Goal: Task Accomplishment & Management: Manage account settings

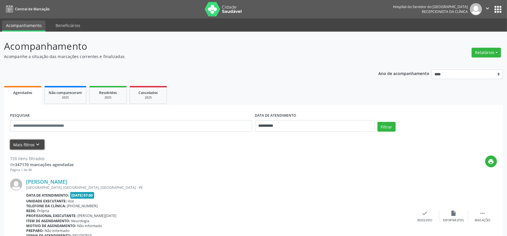
click at [37, 148] on button "Mais filtros keyboard_arrow_down" at bounding box center [27, 145] width 34 height 10
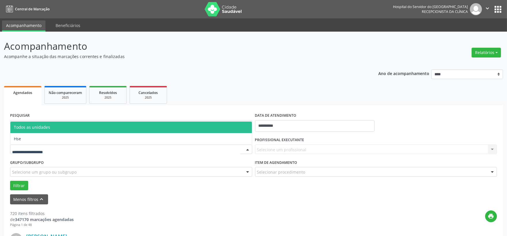
click at [35, 146] on div at bounding box center [131, 150] width 242 height 10
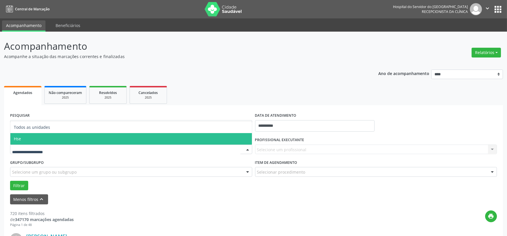
click at [42, 138] on span "Hse" at bounding box center [130, 139] width 241 height 12
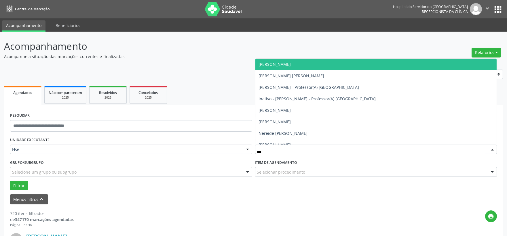
type input "****"
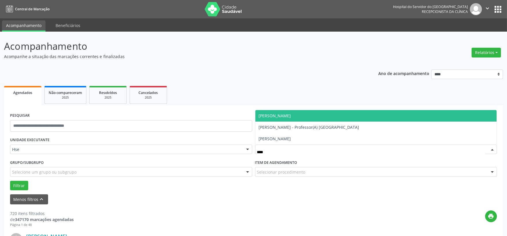
click at [284, 115] on span "[PERSON_NAME]" at bounding box center [275, 115] width 32 height 5
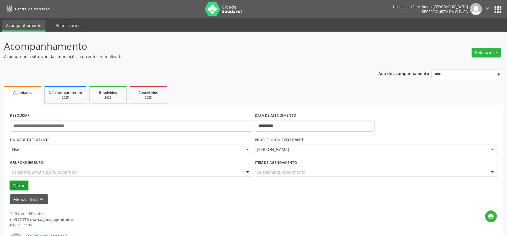
click at [20, 182] on button "Filtrar" at bounding box center [19, 186] width 18 height 10
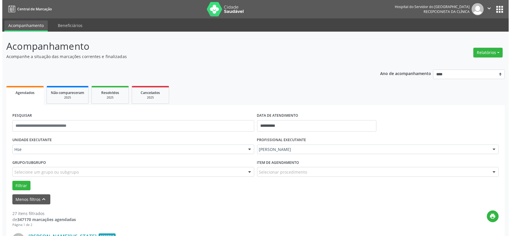
scroll to position [64, 0]
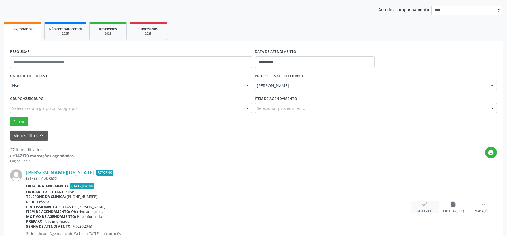
click at [423, 202] on icon "check" at bounding box center [424, 204] width 6 height 6
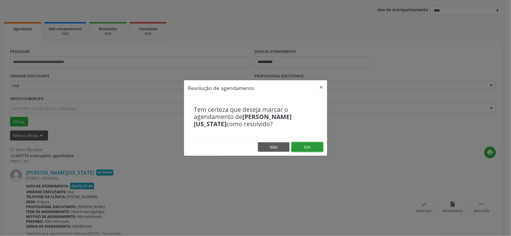
click at [309, 145] on button "Sim" at bounding box center [308, 147] width 32 height 10
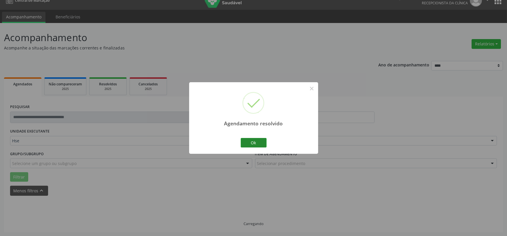
scroll to position [15, 0]
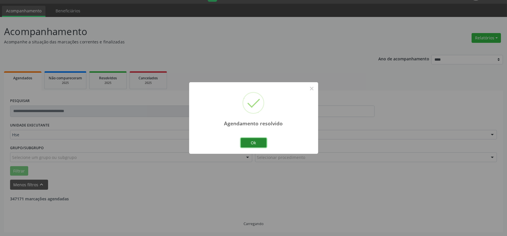
click at [255, 144] on button "Ok" at bounding box center [253, 143] width 26 height 10
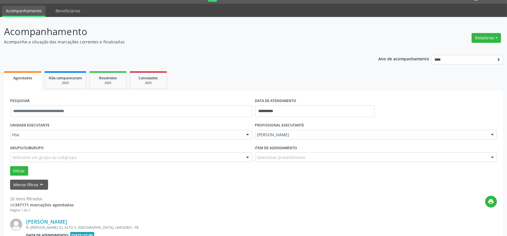
scroll to position [79, 0]
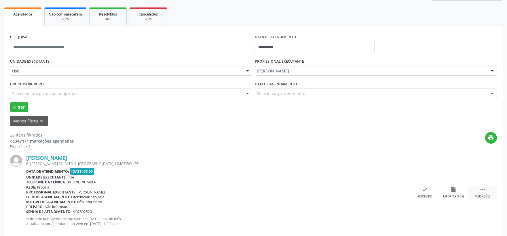
click at [478, 194] on div " Mais ações" at bounding box center [482, 192] width 29 height 12
click at [454, 193] on div "alarm_off Não compareceu" at bounding box center [453, 192] width 29 height 12
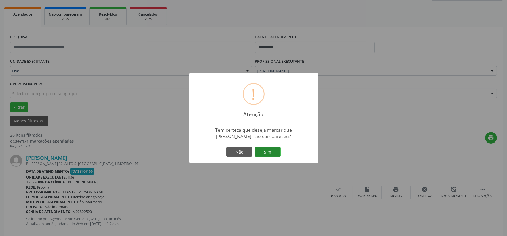
click at [268, 151] on button "Sim" at bounding box center [268, 152] width 26 height 10
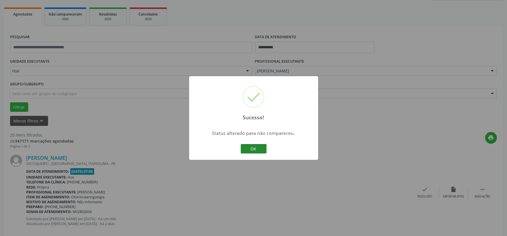
click at [257, 147] on button "OK" at bounding box center [253, 149] width 26 height 10
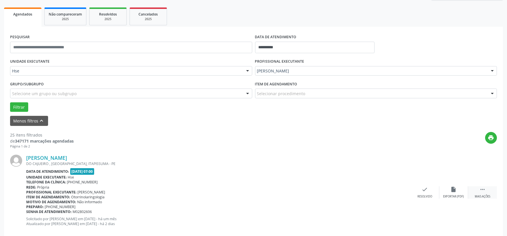
drag, startPoint x: 481, startPoint y: 196, endPoint x: 480, endPoint y: 193, distance: 3.6
click at [481, 196] on div "Mais ações" at bounding box center [482, 197] width 16 height 4
click at [452, 190] on icon "alarm_off" at bounding box center [453, 189] width 6 height 6
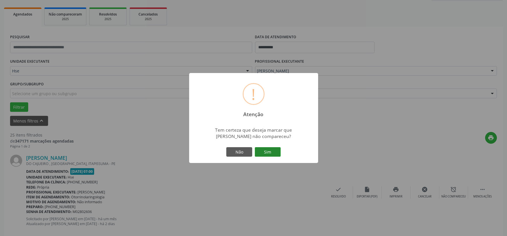
click at [275, 153] on button "Sim" at bounding box center [268, 152] width 26 height 10
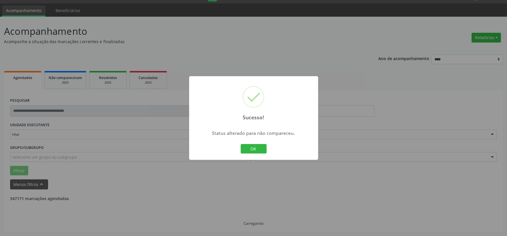
scroll to position [15, 0]
click at [251, 148] on button "OK" at bounding box center [253, 149] width 26 height 10
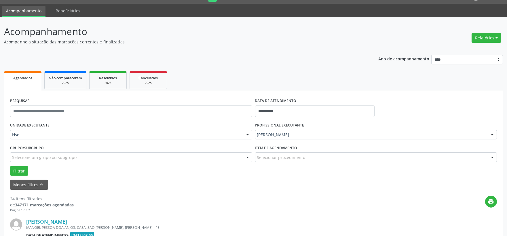
scroll to position [110, 0]
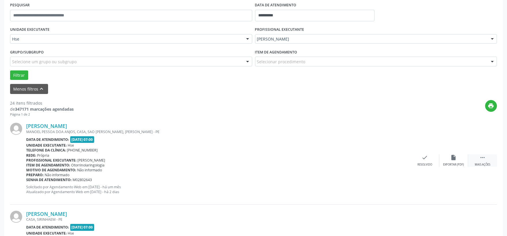
click at [487, 157] on div " Mais ações" at bounding box center [482, 160] width 29 height 12
click at [455, 158] on icon "alarm_off" at bounding box center [453, 157] width 6 height 6
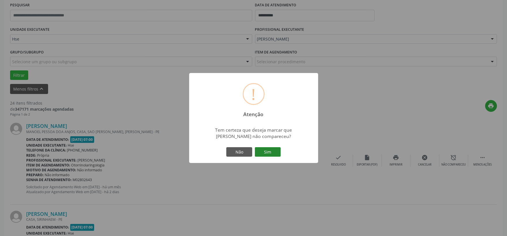
click at [272, 149] on button "Sim" at bounding box center [268, 152] width 26 height 10
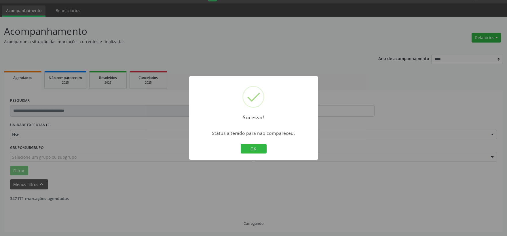
scroll to position [15, 0]
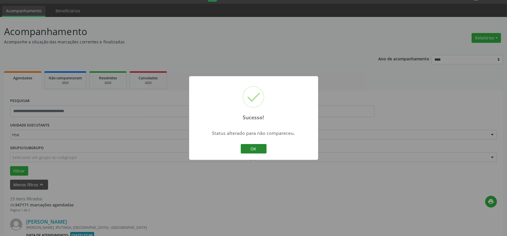
click at [255, 148] on button "OK" at bounding box center [253, 149] width 26 height 10
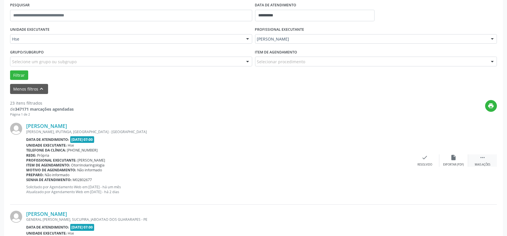
click at [485, 157] on div " Mais ações" at bounding box center [482, 160] width 29 height 12
click at [457, 163] on div "Não compareceu" at bounding box center [453, 165] width 24 height 4
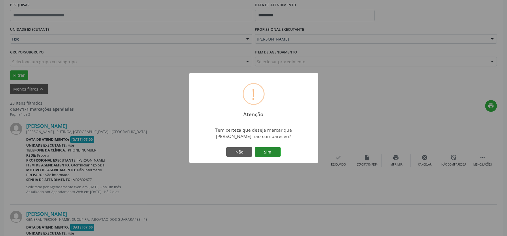
click at [278, 154] on button "Sim" at bounding box center [268, 152] width 26 height 10
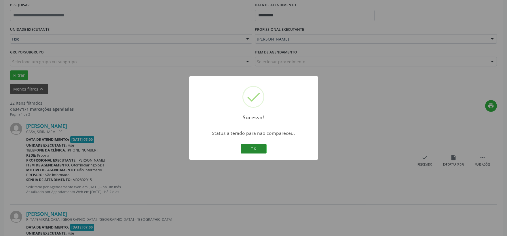
click at [254, 144] on button "OK" at bounding box center [253, 149] width 26 height 10
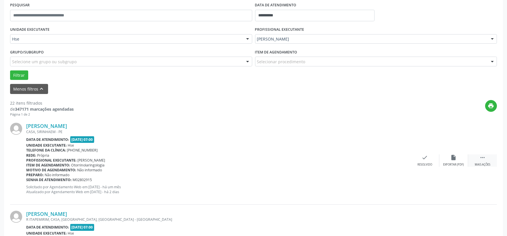
click at [478, 159] on div " Mais ações" at bounding box center [482, 160] width 29 height 12
click at [451, 158] on icon "alarm_off" at bounding box center [453, 157] width 6 height 6
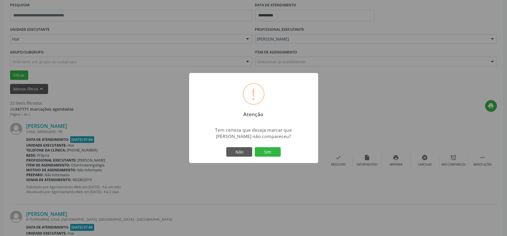
click at [275, 157] on div "Não Sim" at bounding box center [253, 152] width 57 height 12
click at [277, 152] on button "Sim" at bounding box center [268, 152] width 26 height 10
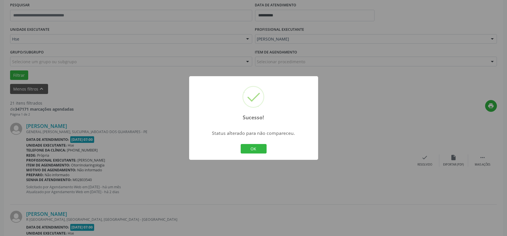
click at [251, 143] on div "OK Cancel" at bounding box center [253, 149] width 28 height 12
click at [251, 146] on button "OK" at bounding box center [253, 149] width 26 height 10
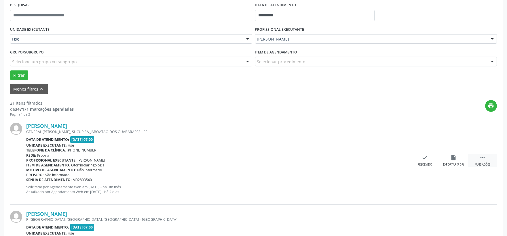
click at [480, 160] on icon "" at bounding box center [482, 157] width 6 height 6
click at [455, 161] on div "alarm_off Não compareceu" at bounding box center [453, 160] width 29 height 12
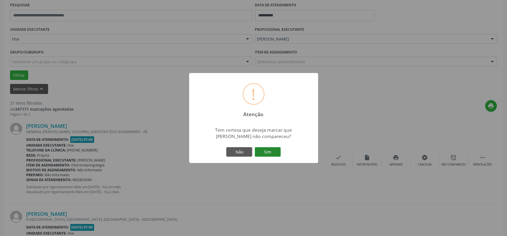
click at [275, 152] on button "Sim" at bounding box center [268, 152] width 26 height 10
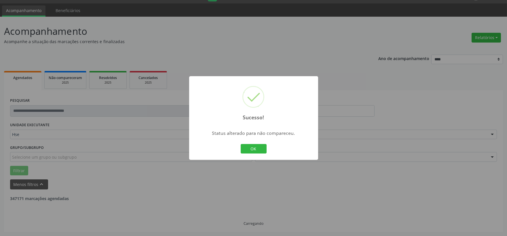
scroll to position [15, 0]
click at [251, 150] on button "OK" at bounding box center [253, 149] width 26 height 10
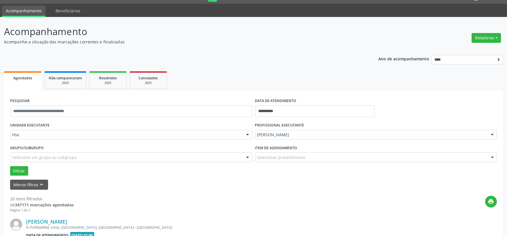
scroll to position [79, 0]
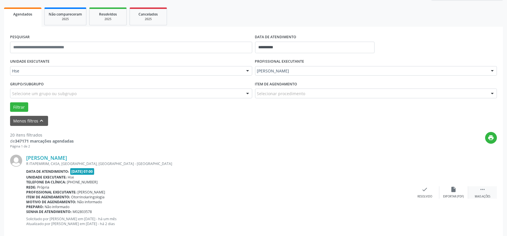
click at [486, 193] on div " Mais ações" at bounding box center [482, 192] width 29 height 12
click at [458, 195] on div "Não compareceu" at bounding box center [453, 197] width 24 height 4
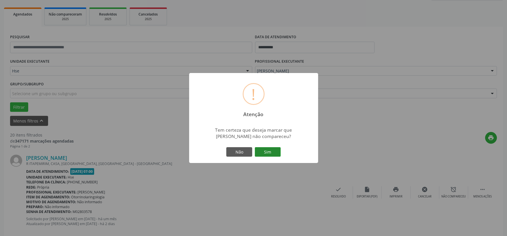
click at [265, 149] on button "Sim" at bounding box center [268, 152] width 26 height 10
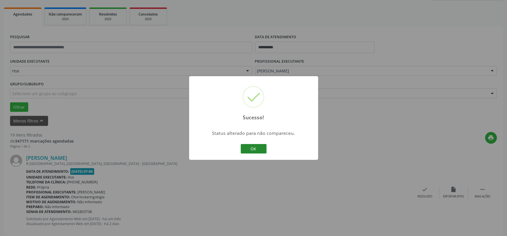
click at [252, 150] on button "OK" at bounding box center [253, 149] width 26 height 10
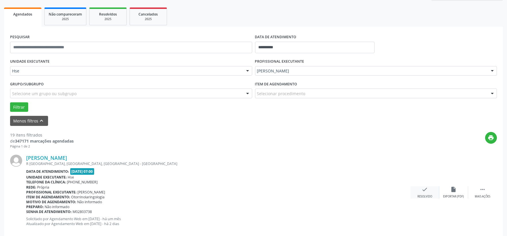
click at [429, 191] on div "check Resolvido" at bounding box center [424, 192] width 29 height 12
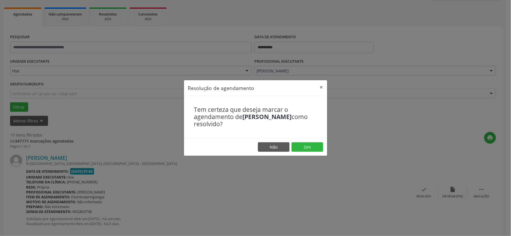
click at [309, 142] on footer "Não Sim" at bounding box center [255, 147] width 143 height 18
click at [303, 149] on button "Sim" at bounding box center [308, 147] width 32 height 10
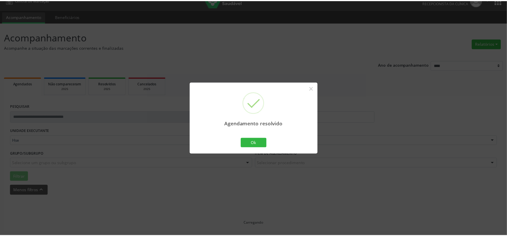
scroll to position [9, 0]
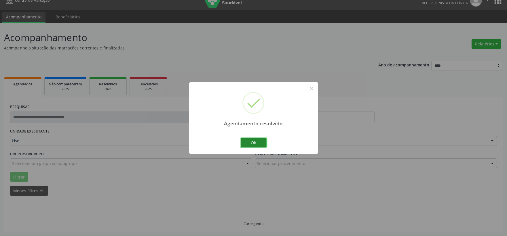
click at [258, 148] on button "Ok" at bounding box center [253, 143] width 26 height 10
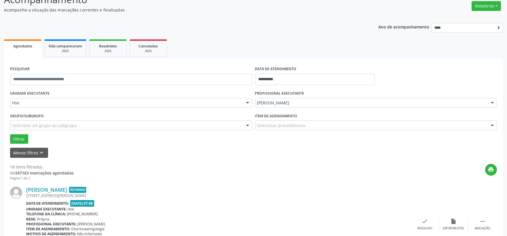
scroll to position [79, 0]
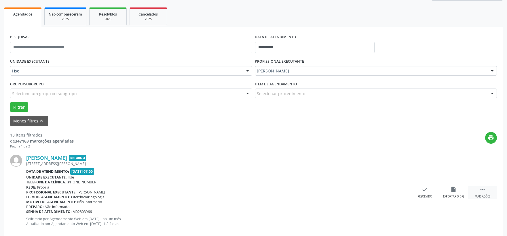
click at [484, 188] on icon "" at bounding box center [482, 189] width 6 height 6
click at [452, 192] on icon "alarm_off" at bounding box center [453, 189] width 6 height 6
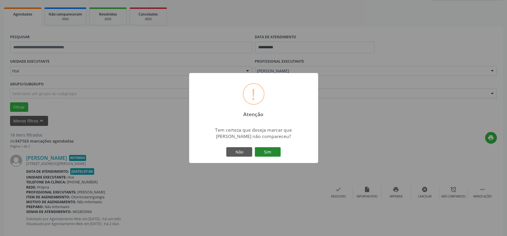
click at [275, 149] on button "Sim" at bounding box center [268, 152] width 26 height 10
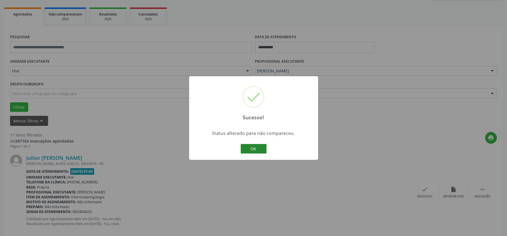
click at [249, 147] on button "OK" at bounding box center [253, 149] width 26 height 10
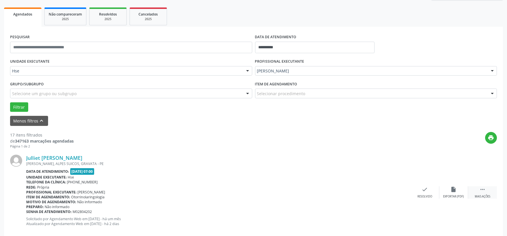
drag, startPoint x: 485, startPoint y: 190, endPoint x: 476, endPoint y: 190, distance: 8.6
click at [485, 190] on icon "" at bounding box center [482, 189] width 6 height 6
click at [452, 191] on icon "alarm_off" at bounding box center [453, 189] width 6 height 6
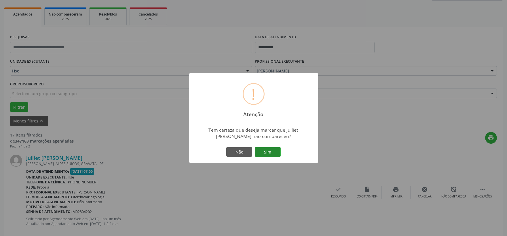
click at [269, 151] on button "Sim" at bounding box center [268, 152] width 26 height 10
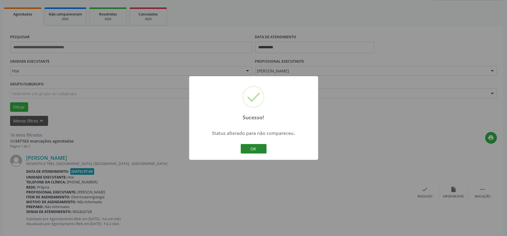
click at [255, 151] on button "OK" at bounding box center [253, 149] width 26 height 10
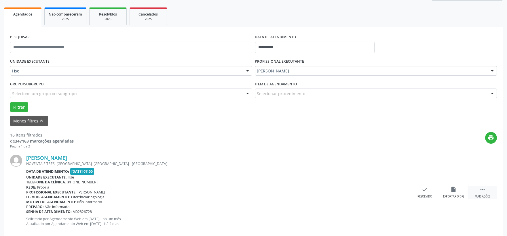
click at [480, 189] on icon "" at bounding box center [482, 189] width 6 height 6
click at [455, 190] on icon "alarm_off" at bounding box center [453, 189] width 6 height 6
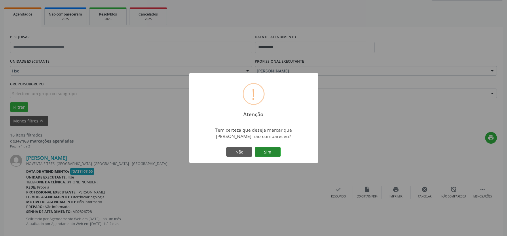
click at [275, 151] on button "Sim" at bounding box center [268, 152] width 26 height 10
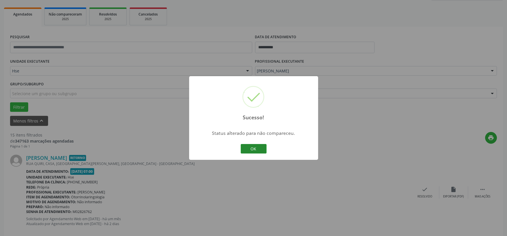
click at [252, 148] on button "OK" at bounding box center [253, 149] width 26 height 10
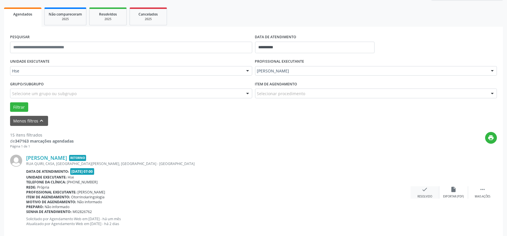
click at [419, 191] on div "check Resolvido" at bounding box center [424, 192] width 29 height 12
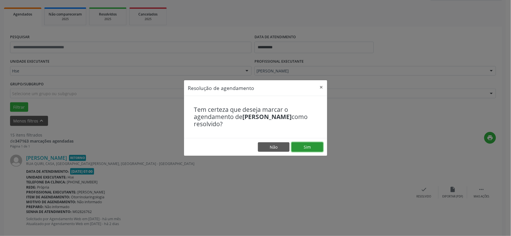
click at [309, 149] on button "Sim" at bounding box center [308, 147] width 32 height 10
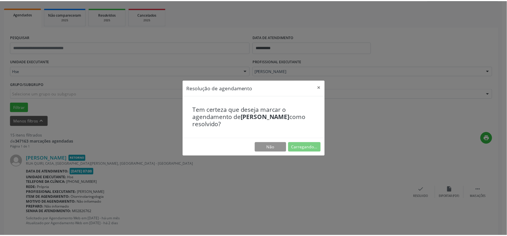
scroll to position [9, 0]
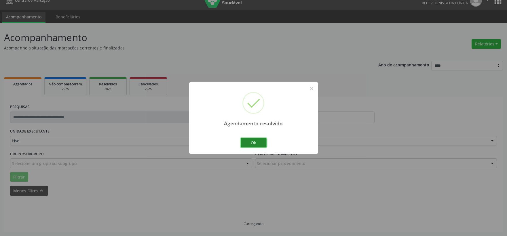
click at [245, 142] on button "Ok" at bounding box center [253, 143] width 26 height 10
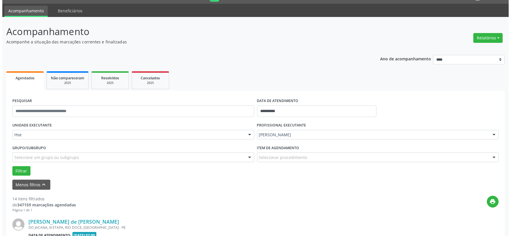
scroll to position [110, 0]
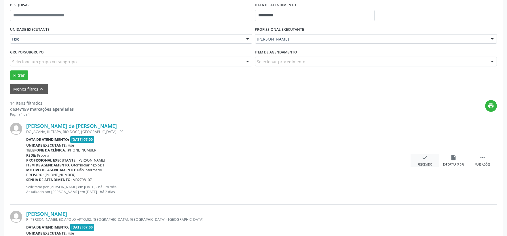
click at [425, 165] on div "Resolvido" at bounding box center [424, 165] width 15 height 4
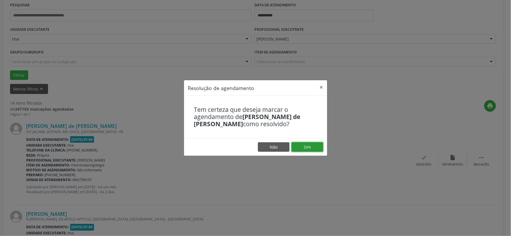
click at [317, 149] on button "Sim" at bounding box center [308, 147] width 32 height 10
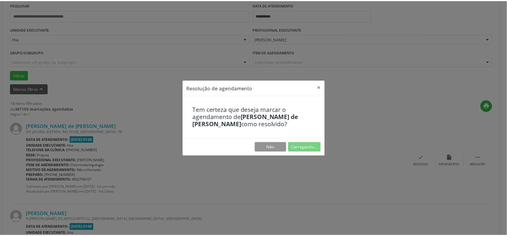
scroll to position [9, 0]
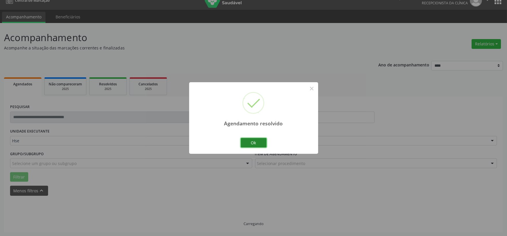
click at [252, 143] on button "Ok" at bounding box center [253, 143] width 26 height 10
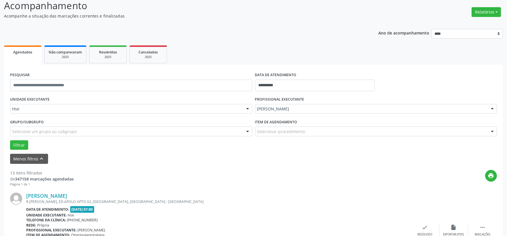
scroll to position [72, 0]
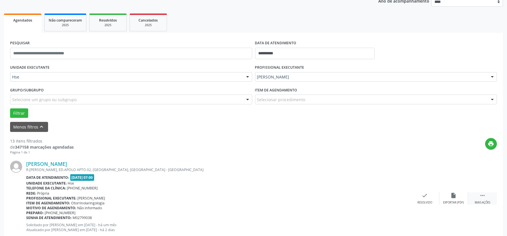
click at [479, 197] on icon "" at bounding box center [482, 195] width 6 height 6
click at [444, 196] on div "alarm_off Não compareceu" at bounding box center [453, 198] width 29 height 12
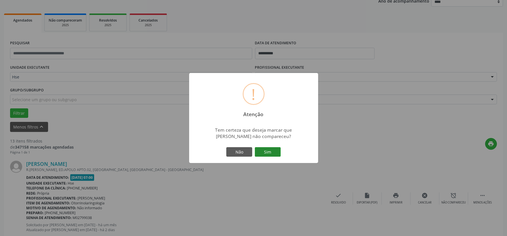
click at [265, 152] on button "Sim" at bounding box center [268, 152] width 26 height 10
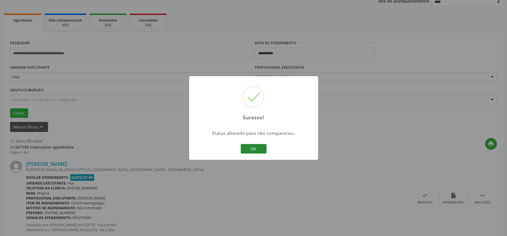
drag, startPoint x: 248, startPoint y: 151, endPoint x: 252, endPoint y: 152, distance: 4.4
click at [252, 152] on button "OK" at bounding box center [253, 149] width 26 height 10
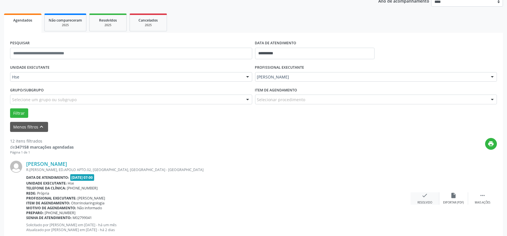
click at [432, 202] on div "Resolvido" at bounding box center [424, 203] width 15 height 4
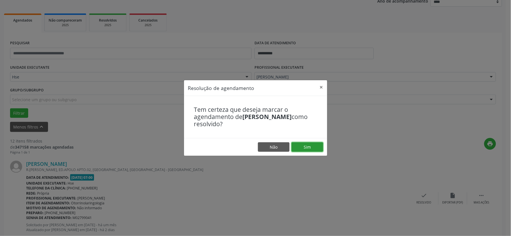
click at [312, 149] on button "Sim" at bounding box center [308, 147] width 32 height 10
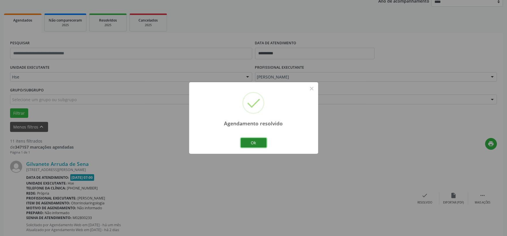
click at [250, 142] on button "Ok" at bounding box center [253, 143] width 26 height 10
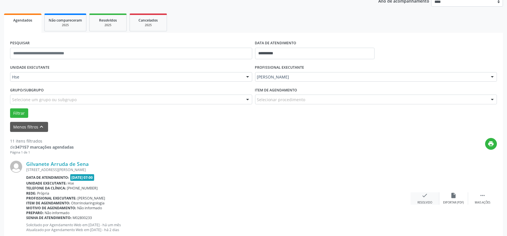
click at [415, 200] on div "check Resolvido" at bounding box center [424, 198] width 29 height 12
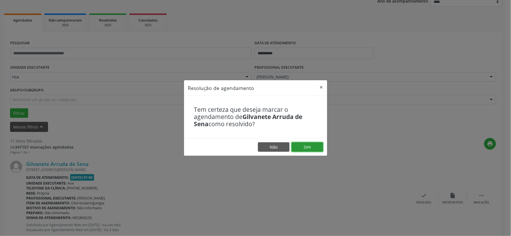
click at [304, 148] on button "Sim" at bounding box center [308, 147] width 32 height 10
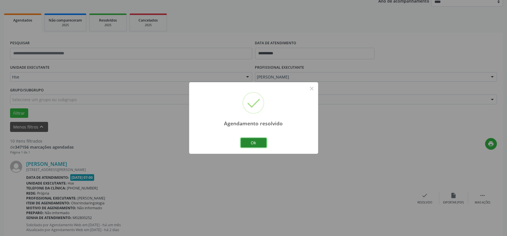
click at [254, 143] on button "Ok" at bounding box center [253, 143] width 26 height 10
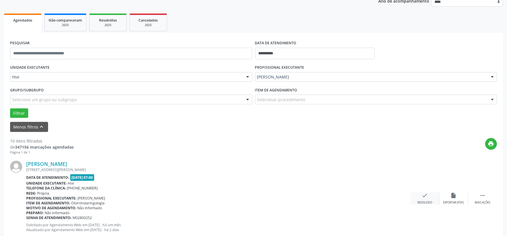
click at [420, 201] on div "Resolvido" at bounding box center [424, 203] width 15 height 4
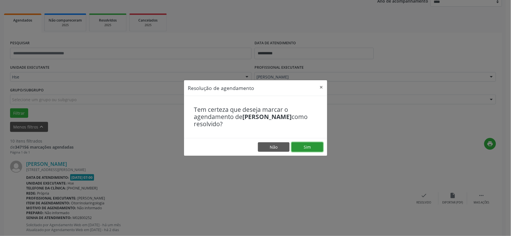
click at [307, 149] on button "Sim" at bounding box center [308, 147] width 32 height 10
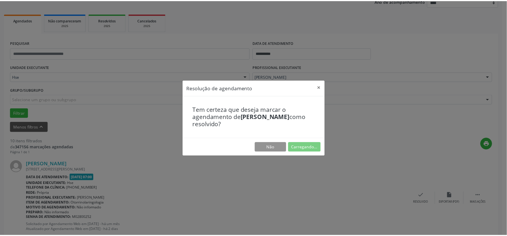
scroll to position [9, 0]
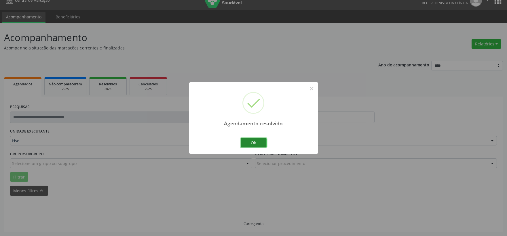
click at [255, 140] on button "Ok" at bounding box center [253, 143] width 26 height 10
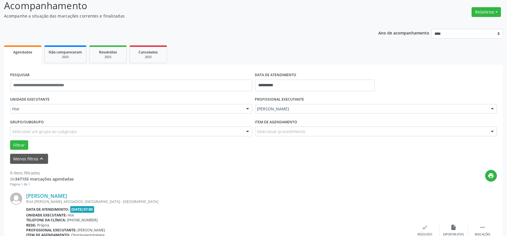
scroll to position [72, 0]
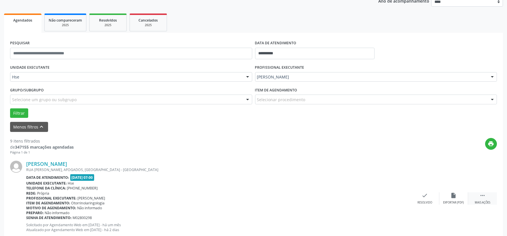
click at [483, 203] on div "Mais ações" at bounding box center [482, 203] width 16 height 4
click at [456, 197] on icon "alarm_off" at bounding box center [453, 195] width 6 height 6
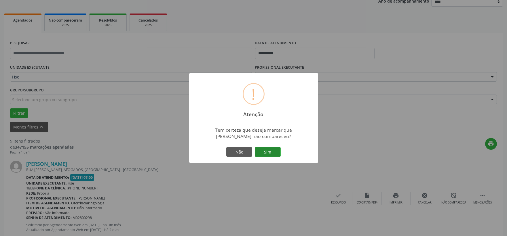
click at [266, 151] on button "Sim" at bounding box center [268, 152] width 26 height 10
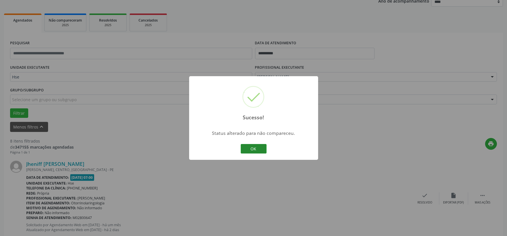
click at [257, 148] on button "OK" at bounding box center [253, 149] width 26 height 10
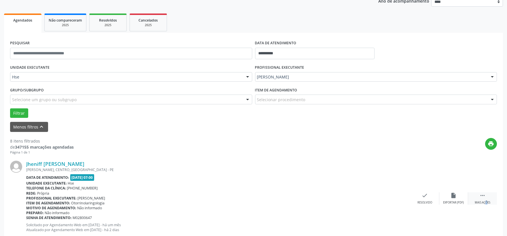
click at [479, 200] on div " Mais ações" at bounding box center [482, 198] width 29 height 12
click at [454, 196] on icon "alarm_off" at bounding box center [453, 195] width 6 height 6
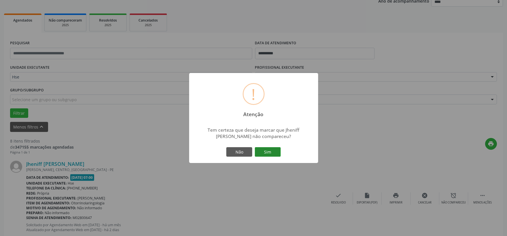
click at [271, 151] on button "Sim" at bounding box center [268, 152] width 26 height 10
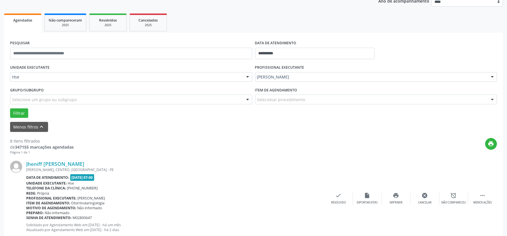
scroll to position [15, 0]
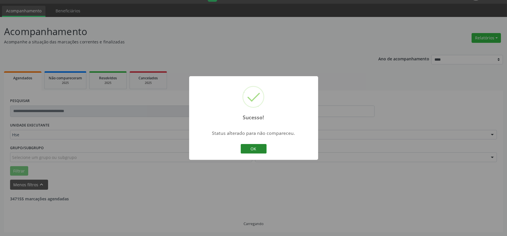
click at [252, 152] on button "OK" at bounding box center [253, 149] width 26 height 10
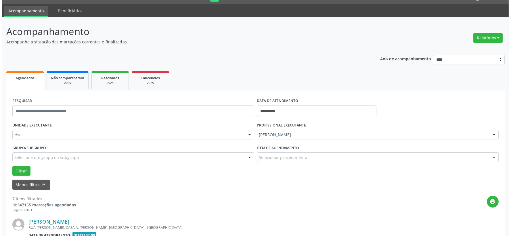
scroll to position [47, 0]
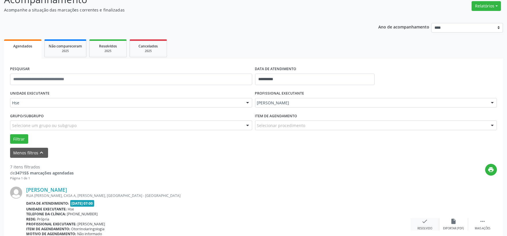
click at [431, 225] on div "check Resolvido" at bounding box center [424, 224] width 29 height 12
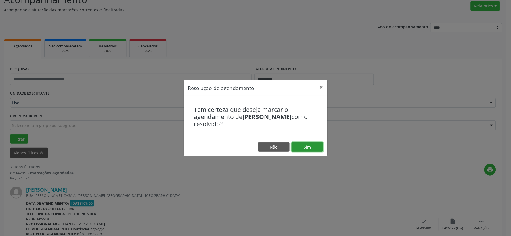
click at [310, 146] on button "Sim" at bounding box center [308, 147] width 32 height 10
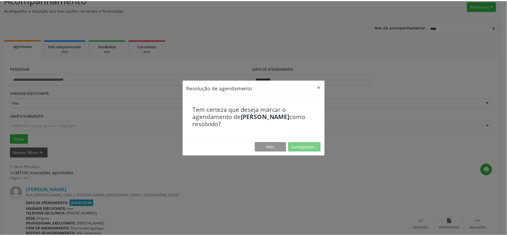
scroll to position [9, 0]
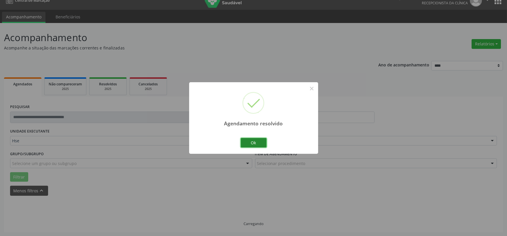
click at [253, 140] on button "Ok" at bounding box center [253, 143] width 26 height 10
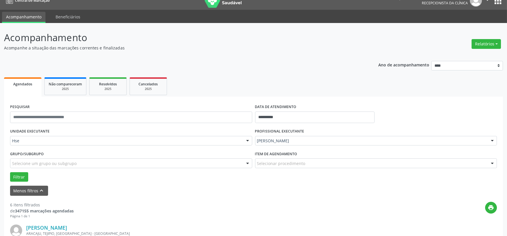
scroll to position [104, 0]
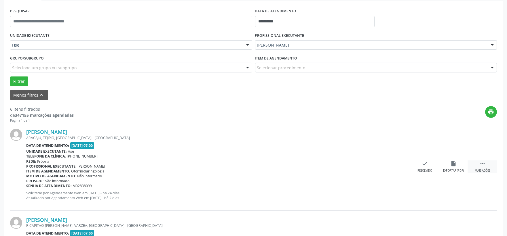
click at [475, 167] on div " Mais ações" at bounding box center [482, 167] width 29 height 12
click at [459, 167] on div "alarm_off Não compareceu" at bounding box center [453, 167] width 29 height 12
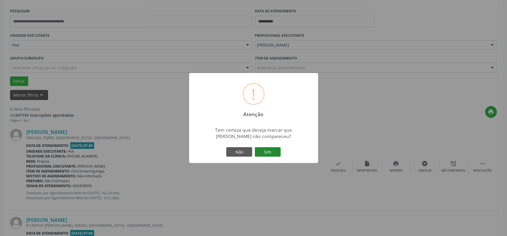
click at [262, 152] on button "Sim" at bounding box center [268, 152] width 26 height 10
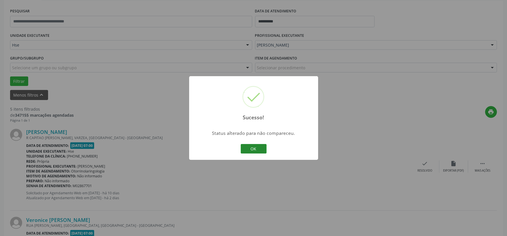
click at [259, 147] on button "OK" at bounding box center [253, 149] width 26 height 10
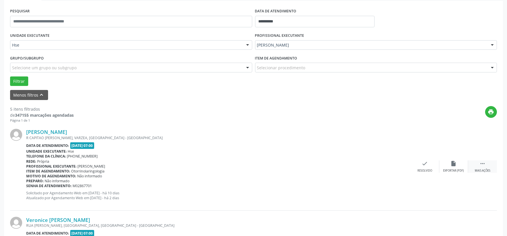
click at [480, 163] on icon "" at bounding box center [482, 164] width 6 height 6
click at [461, 166] on div "alarm_off Não compareceu" at bounding box center [453, 167] width 29 height 12
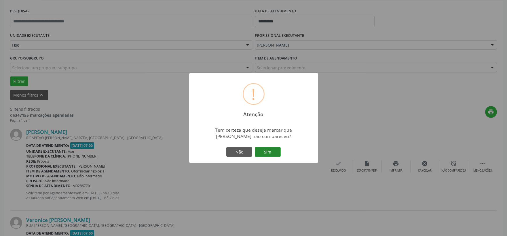
click at [272, 151] on button "Sim" at bounding box center [268, 152] width 26 height 10
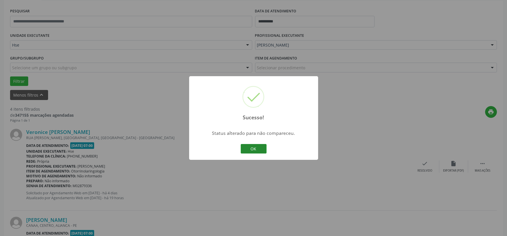
click at [251, 148] on button "OK" at bounding box center [253, 149] width 26 height 10
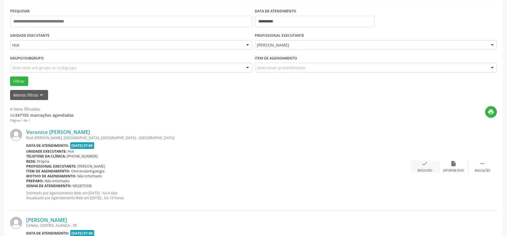
click at [418, 165] on div "check Resolvido" at bounding box center [424, 167] width 29 height 12
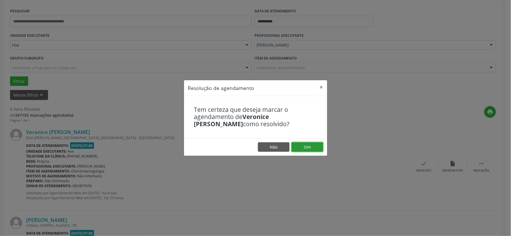
click at [314, 147] on button "Sim" at bounding box center [308, 147] width 32 height 10
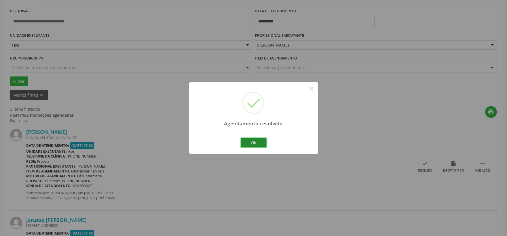
click at [250, 142] on button "Ok" at bounding box center [253, 143] width 26 height 10
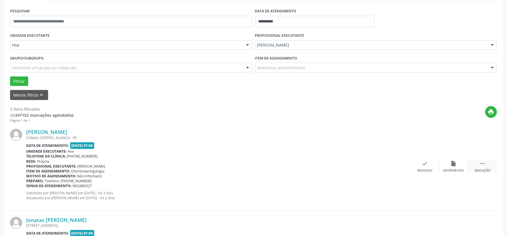
click at [477, 165] on div " Mais ações" at bounding box center [482, 167] width 29 height 12
click at [458, 163] on div "alarm_off Não compareceu" at bounding box center [453, 167] width 29 height 12
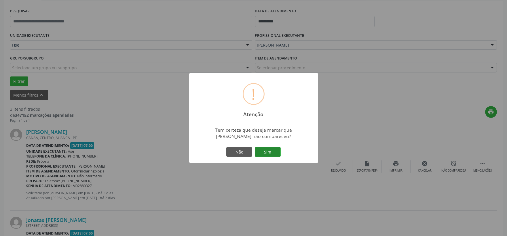
click at [271, 150] on button "Sim" at bounding box center [268, 152] width 26 height 10
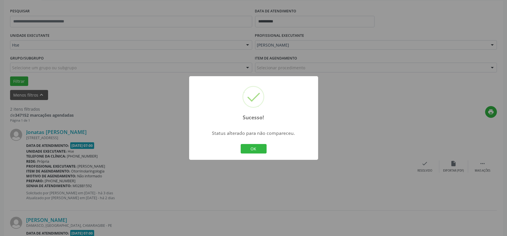
click at [259, 146] on button "OK" at bounding box center [253, 149] width 26 height 10
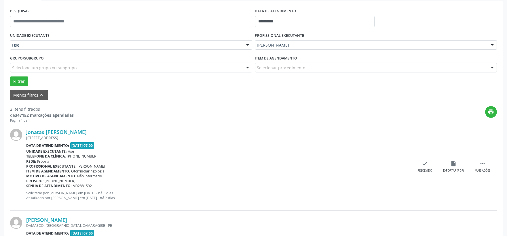
click at [481, 159] on div "Jonatas [PERSON_NAME] [STREET_ADDRESS] Data de atendimento: [DATE] 07:00 Unidad…" at bounding box center [253, 167] width 486 height 88
click at [487, 169] on div "Mais ações" at bounding box center [482, 171] width 16 height 4
click at [452, 163] on icon "alarm_off" at bounding box center [453, 164] width 6 height 6
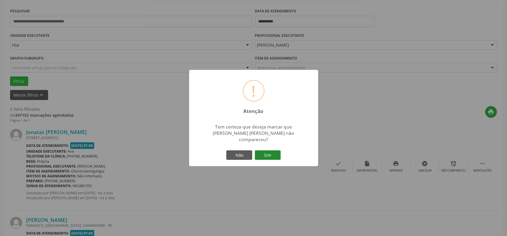
click at [272, 151] on button "Sim" at bounding box center [268, 155] width 26 height 10
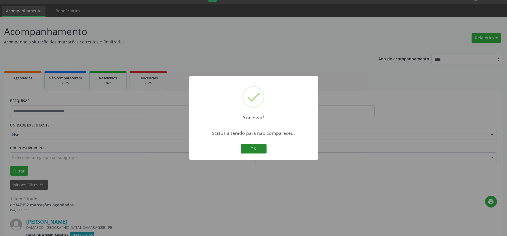
scroll to position [88, 0]
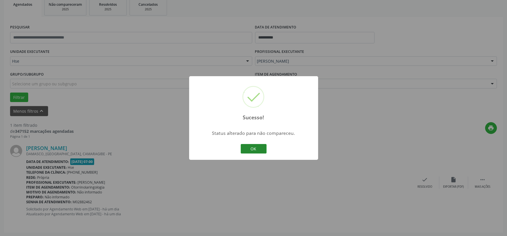
click at [254, 146] on button "OK" at bounding box center [253, 149] width 26 height 10
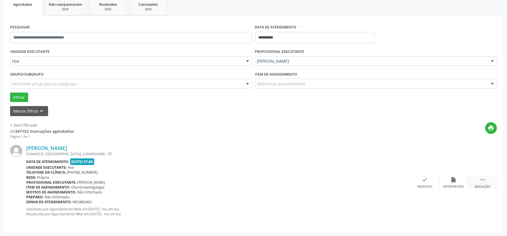
click at [490, 183] on div " Mais ações" at bounding box center [482, 183] width 29 height 12
click at [451, 179] on icon "alarm_off" at bounding box center [453, 180] width 6 height 6
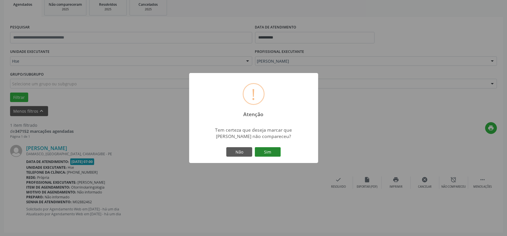
click at [272, 150] on button "Sim" at bounding box center [268, 152] width 26 height 10
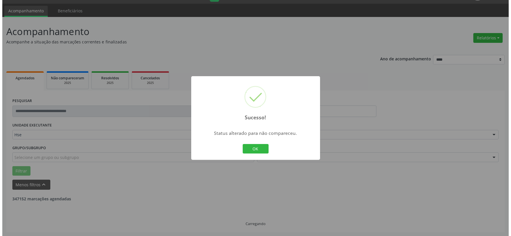
scroll to position [0, 0]
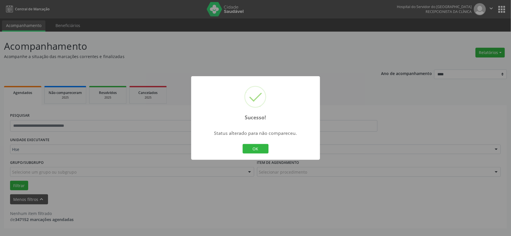
drag, startPoint x: 259, startPoint y: 148, endPoint x: 302, endPoint y: 136, distance: 44.8
click at [259, 147] on button "OK" at bounding box center [256, 149] width 26 height 10
